Goal: Transaction & Acquisition: Book appointment/travel/reservation

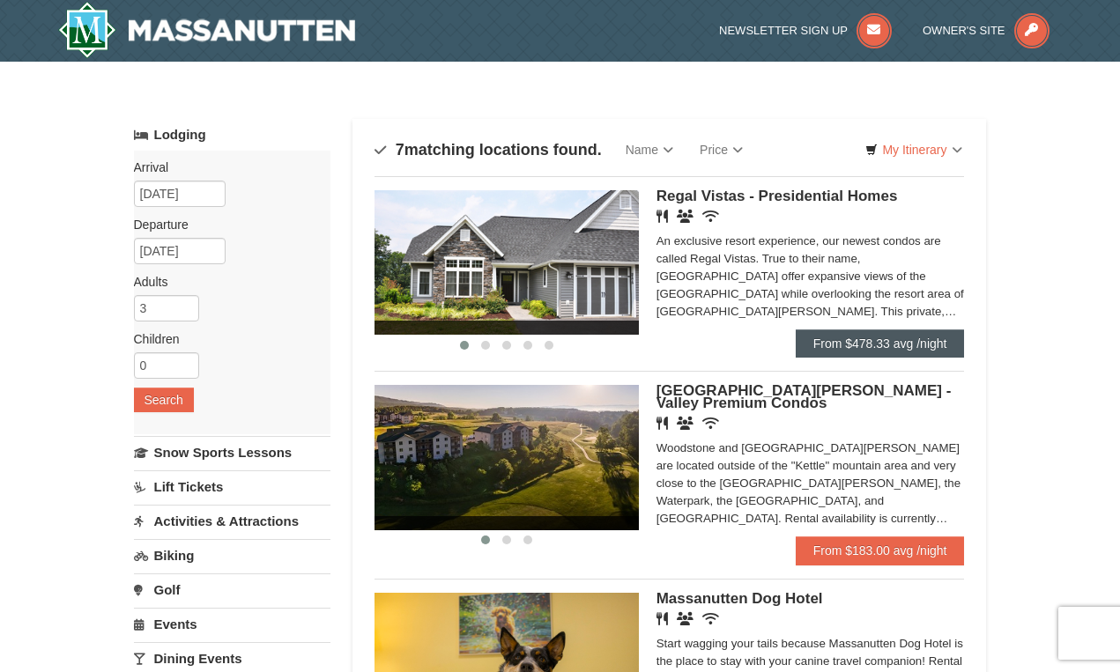
click at [843, 343] on link "From $478.33 avg /night" at bounding box center [880, 344] width 169 height 28
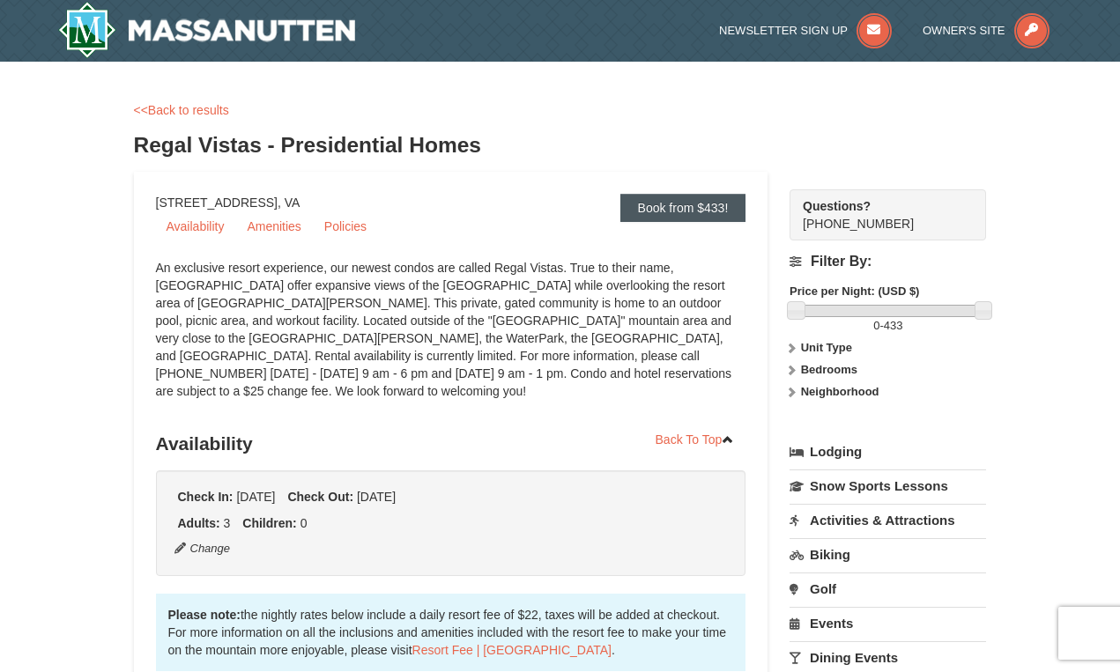
click at [673, 215] on link "Book from $433!" at bounding box center [683, 208] width 126 height 28
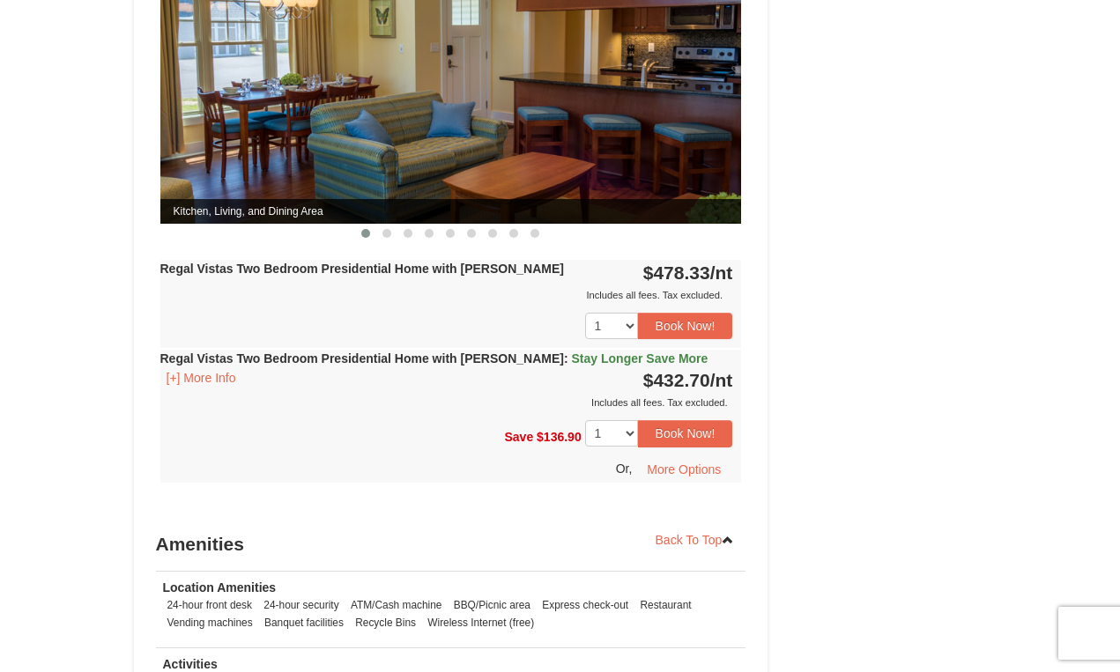
scroll to position [870, 0]
click at [665, 313] on button "Book Now!" at bounding box center [685, 326] width 95 height 26
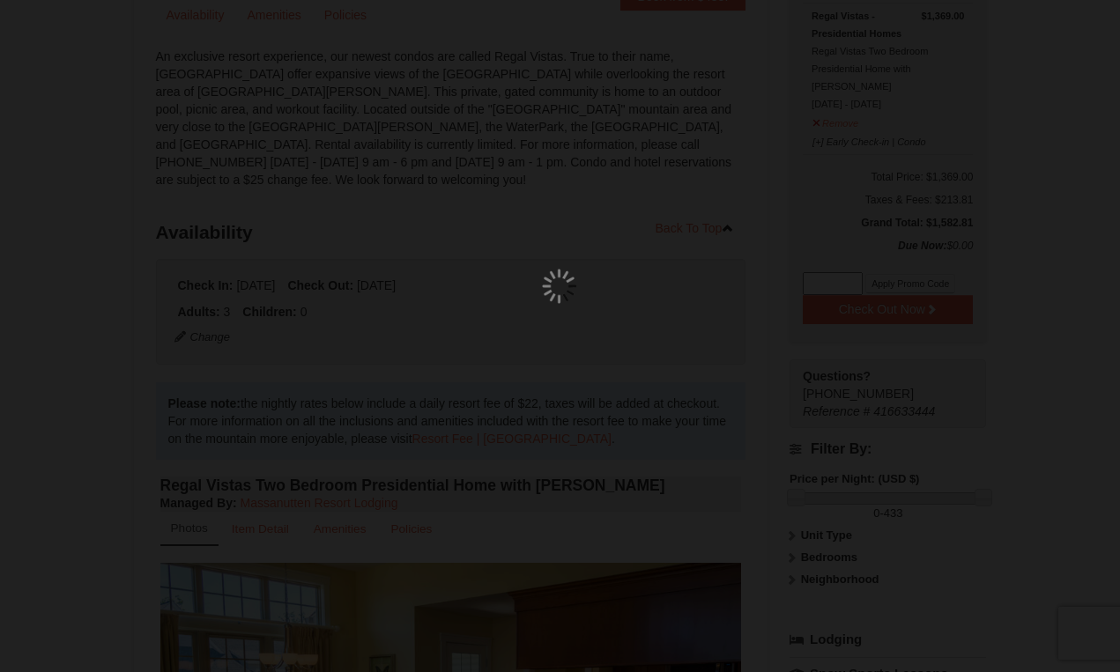
scroll to position [172, 0]
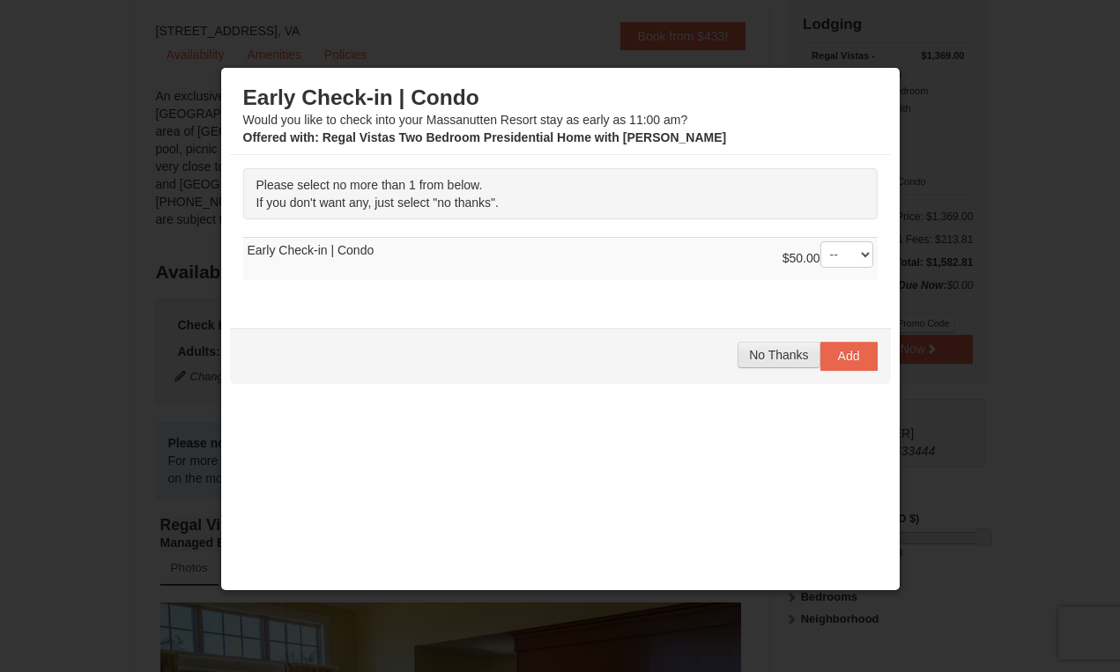
click at [773, 351] on span "No Thanks" at bounding box center [778, 355] width 59 height 14
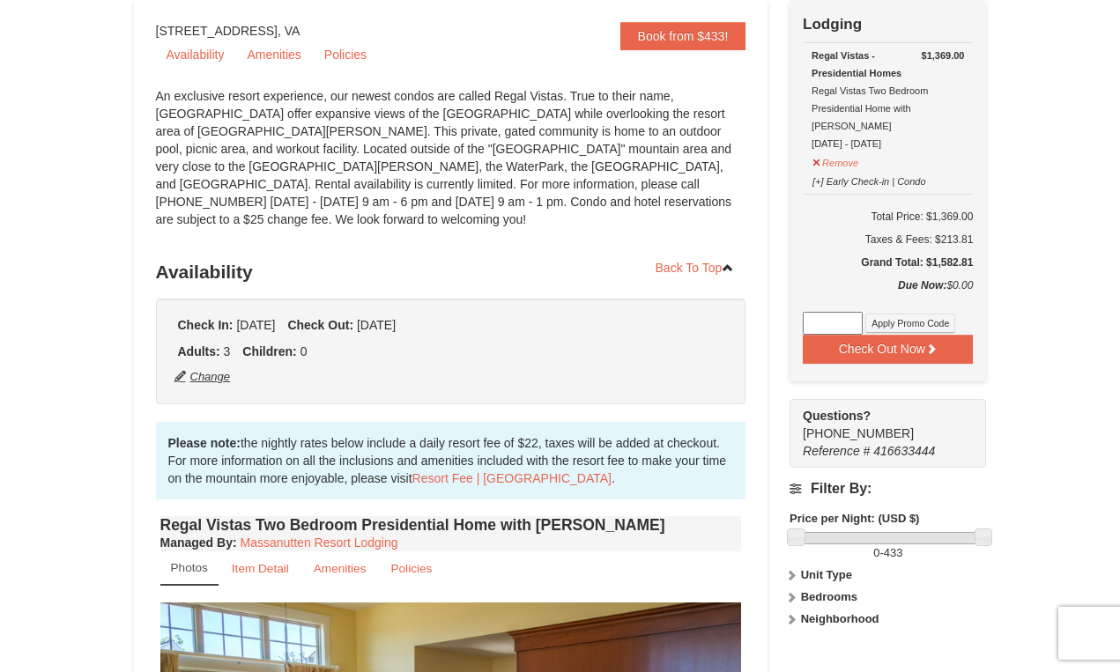
click at [213, 368] on button "Change" at bounding box center [203, 377] width 58 height 19
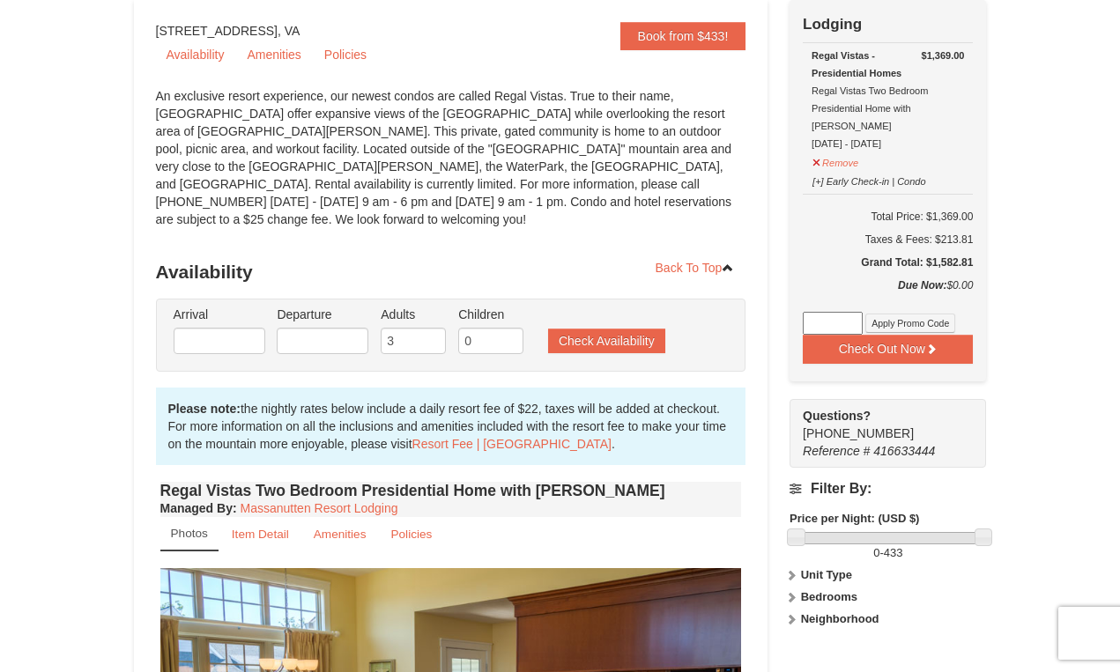
type input "[DATE]"
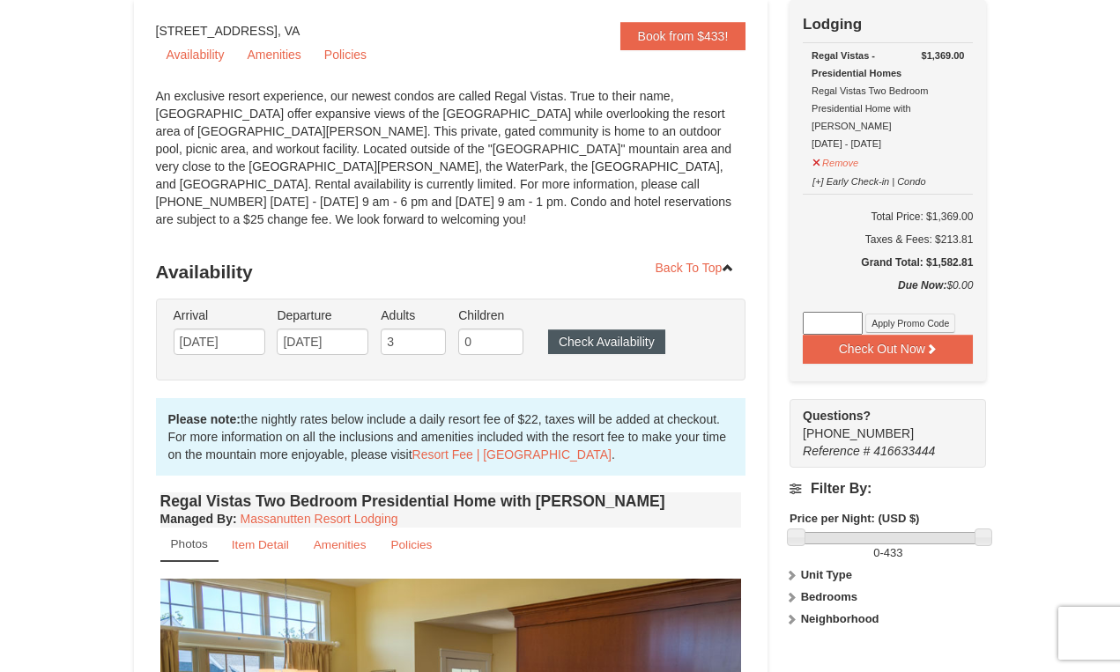
click at [581, 330] on button "Check Availability" at bounding box center [606, 342] width 117 height 25
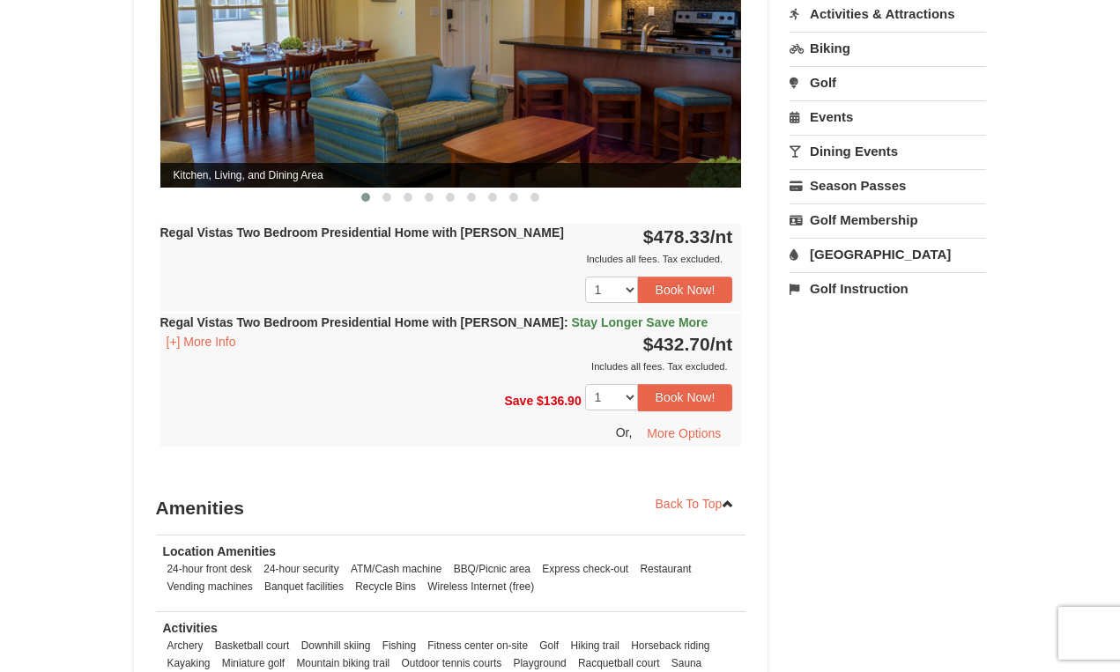
scroll to position [885, 0]
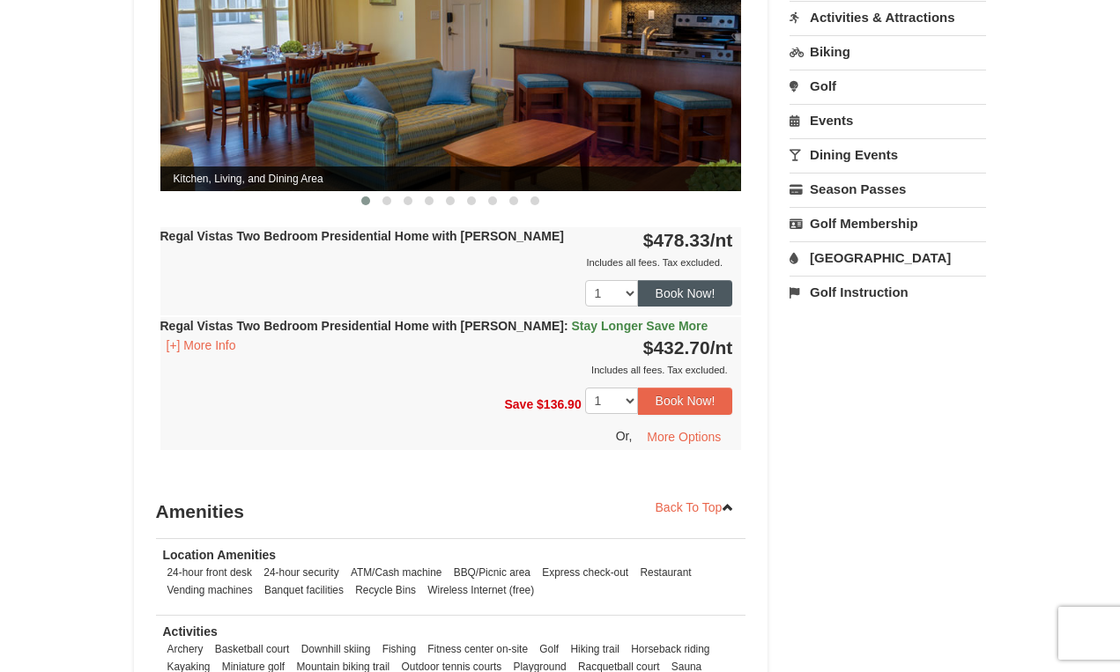
click at [688, 282] on button "Book Now!" at bounding box center [685, 293] width 95 height 26
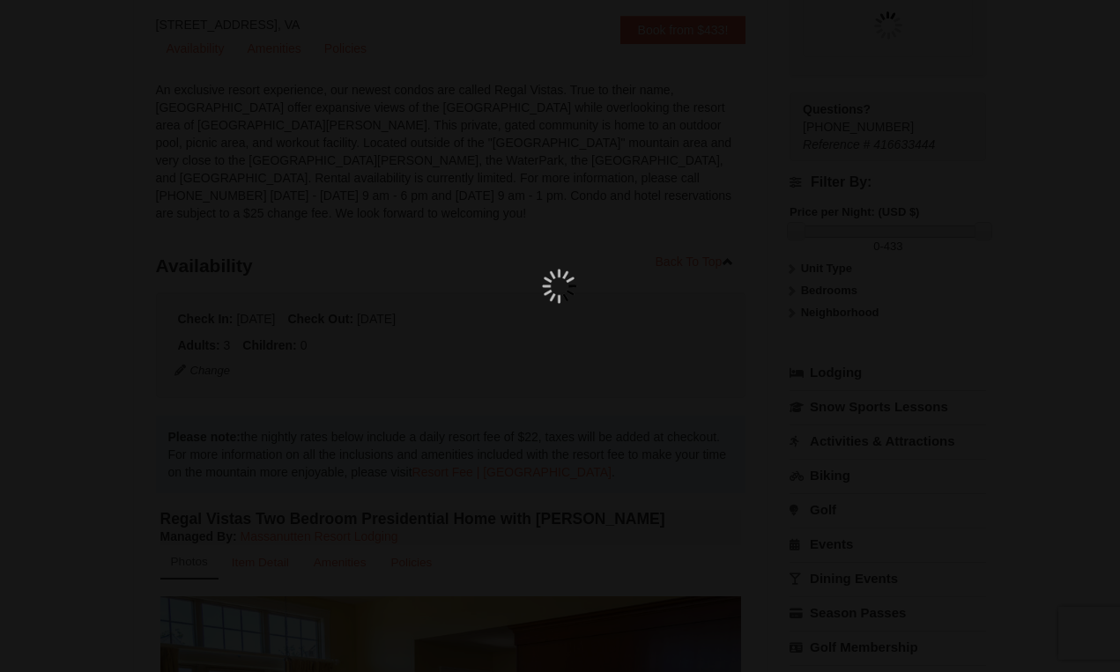
scroll to position [154, 0]
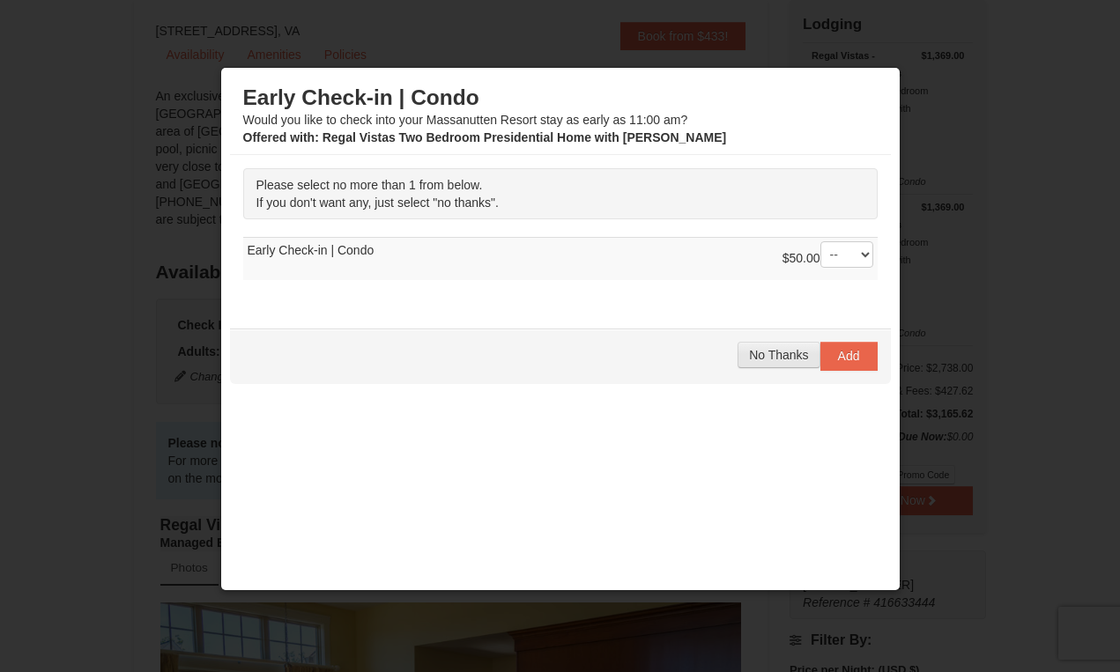
click at [772, 357] on span "No Thanks" at bounding box center [778, 355] width 59 height 14
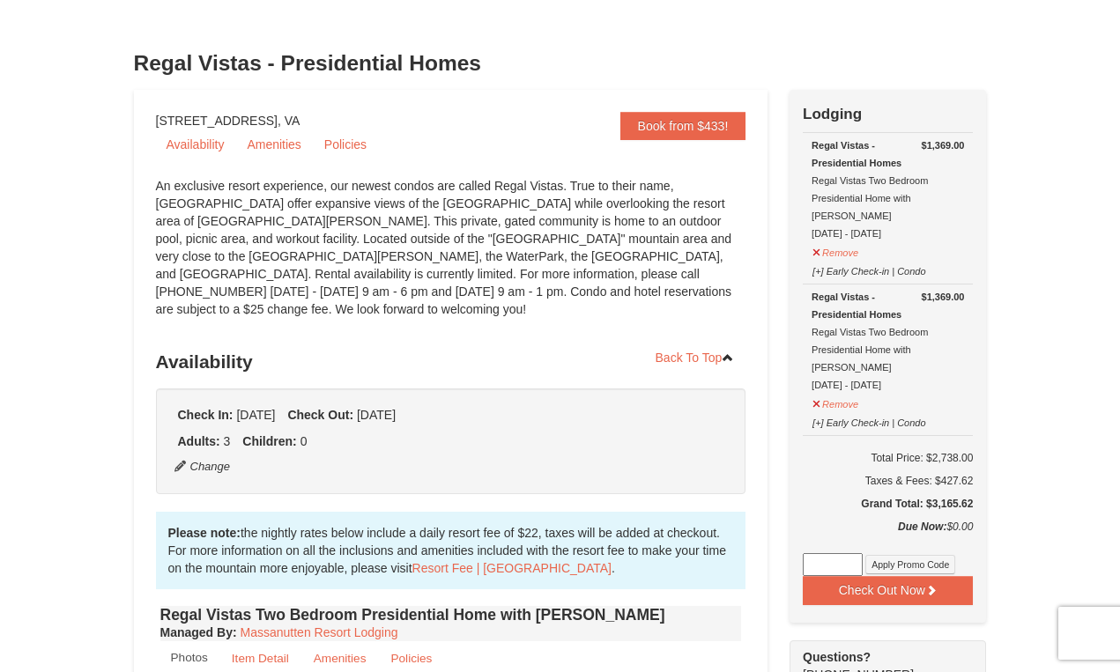
scroll to position [61, 0]
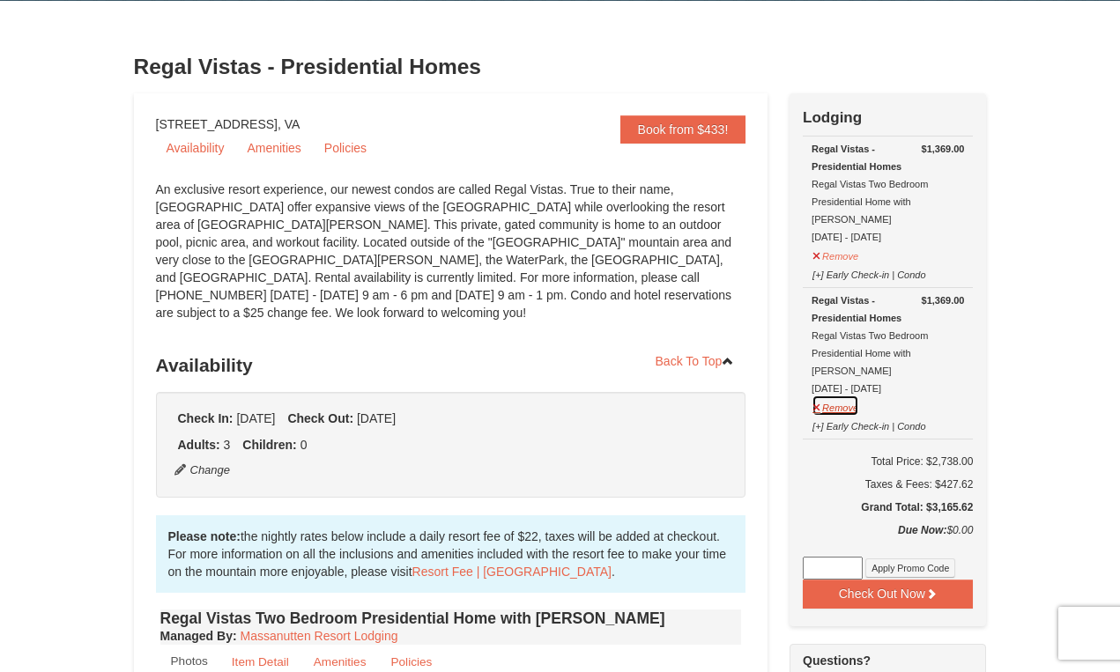
click at [837, 395] on button "Remove" at bounding box center [836, 406] width 48 height 22
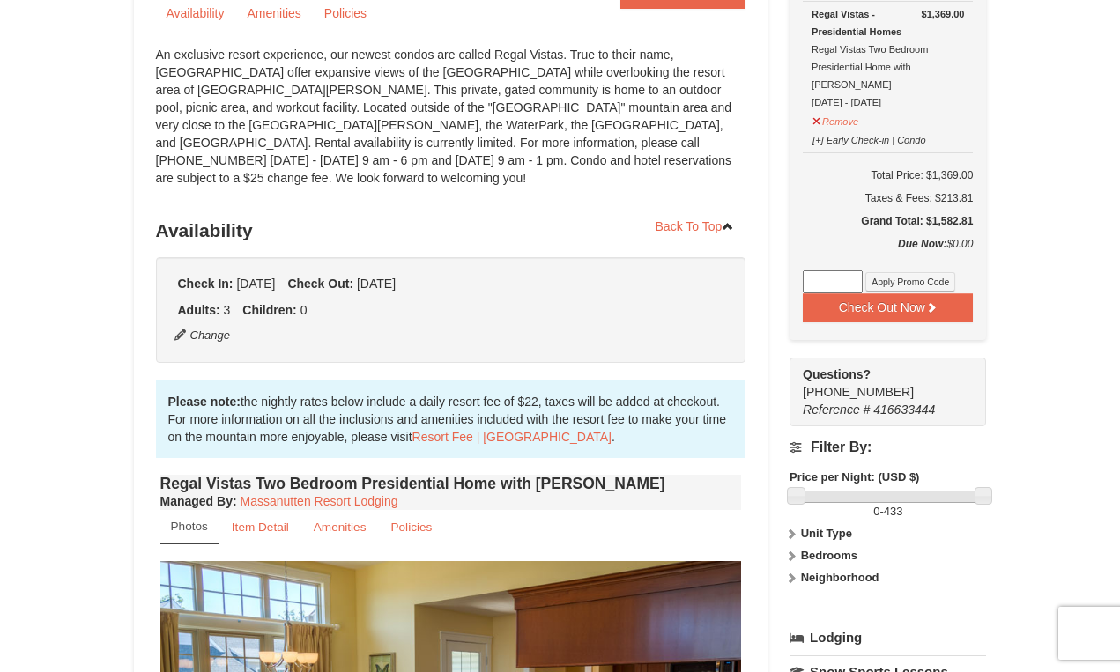
scroll to position [194, 0]
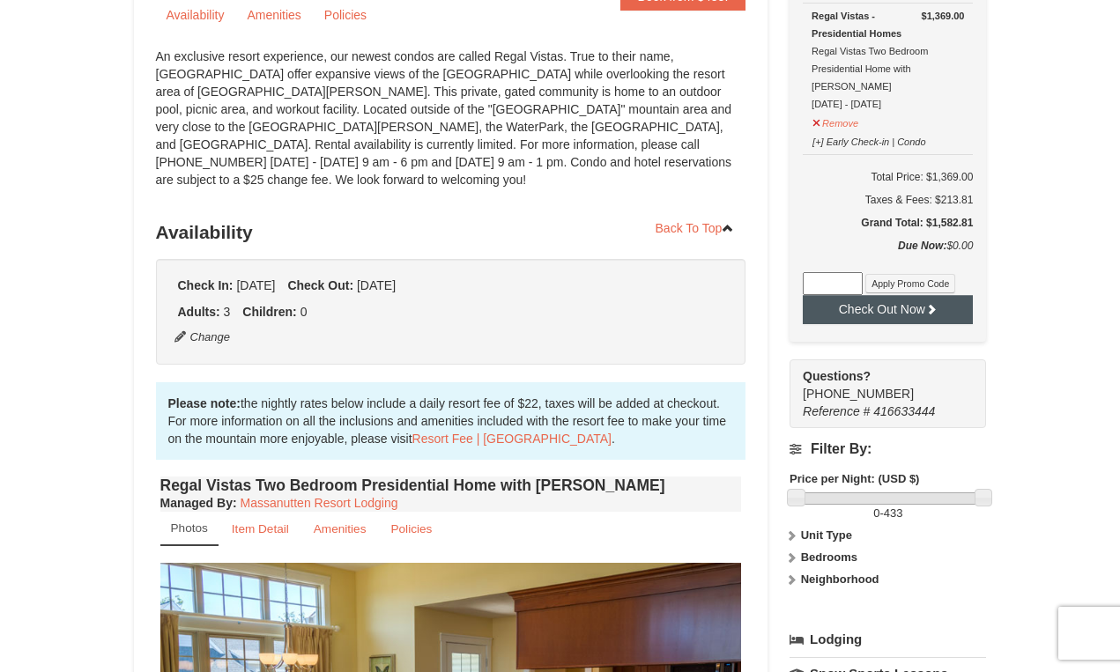
click at [895, 301] on button "Check Out Now" at bounding box center [888, 309] width 170 height 28
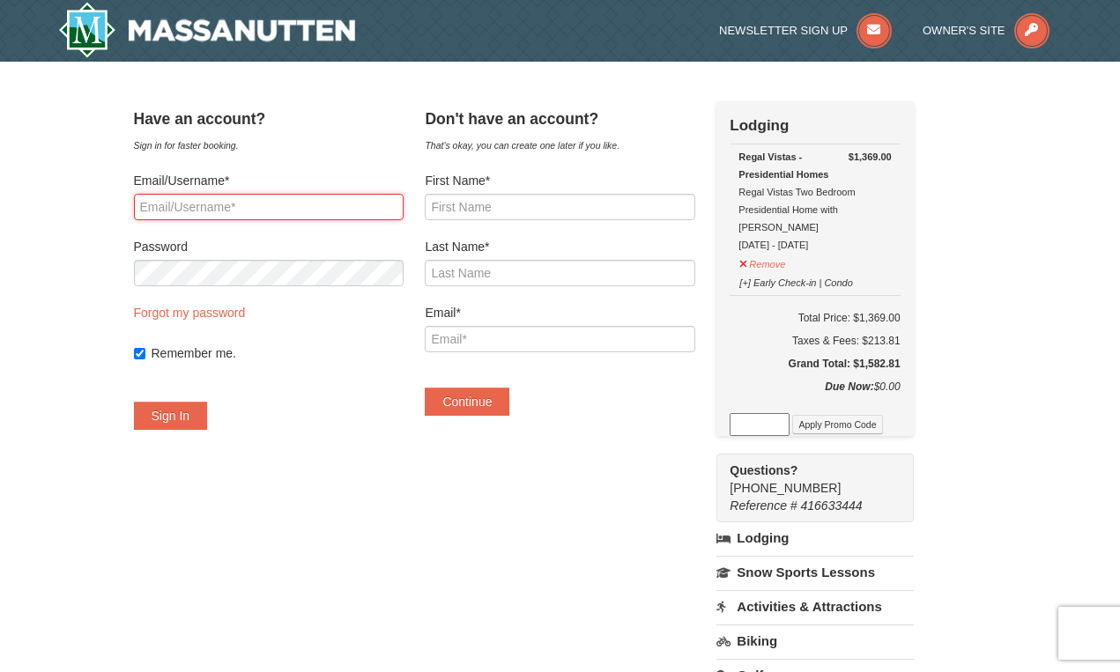
type input "[EMAIL_ADDRESS][DOMAIN_NAME]"
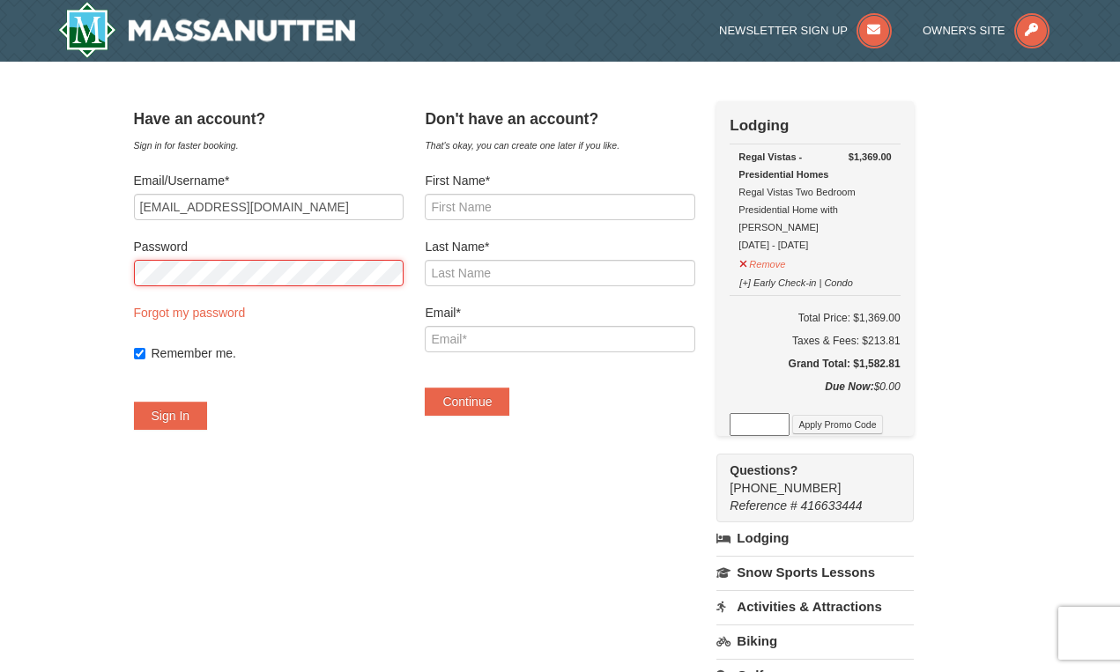
click at [191, 416] on button "Sign In" at bounding box center [171, 416] width 74 height 28
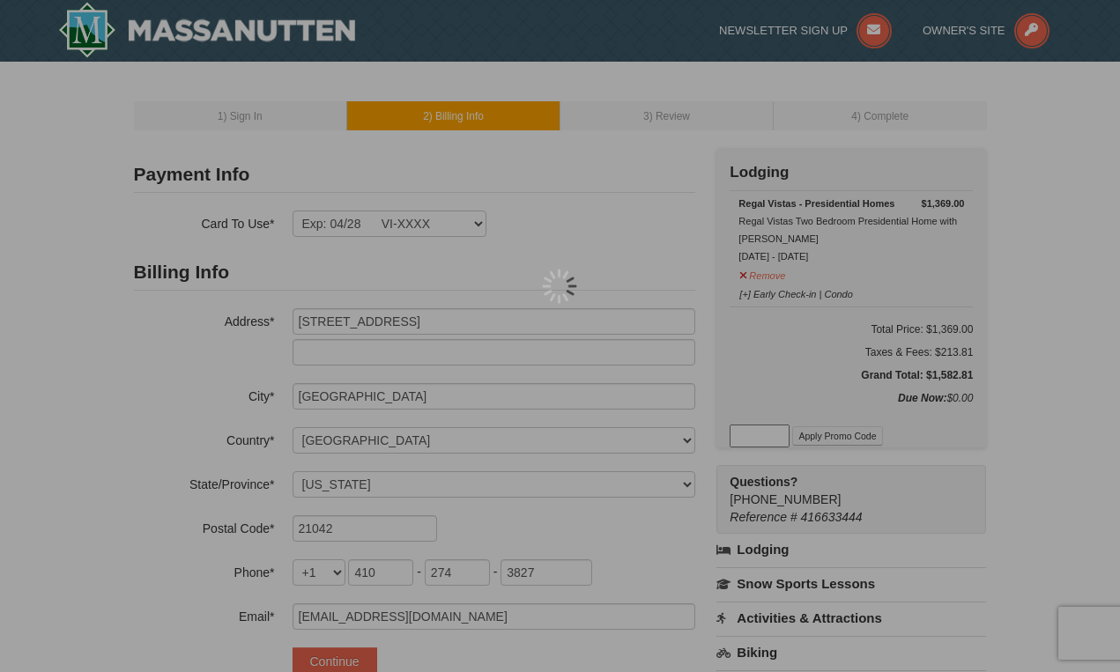
select select "MD"
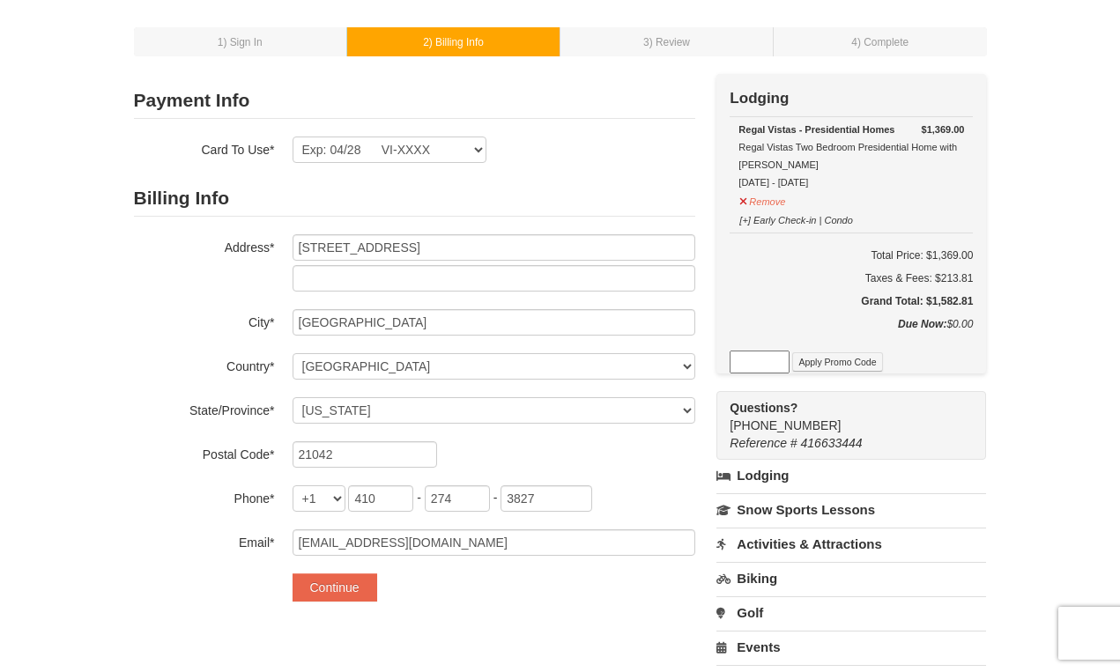
scroll to position [90, 0]
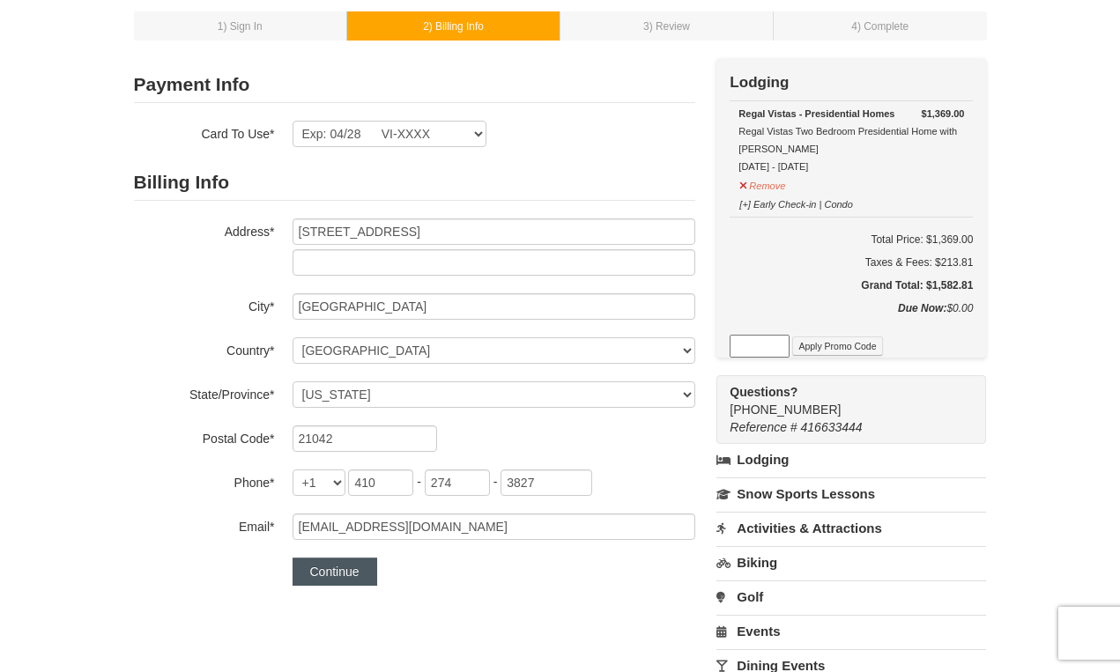
click at [329, 574] on button "Continue" at bounding box center [335, 572] width 85 height 28
